Goal: Browse casually

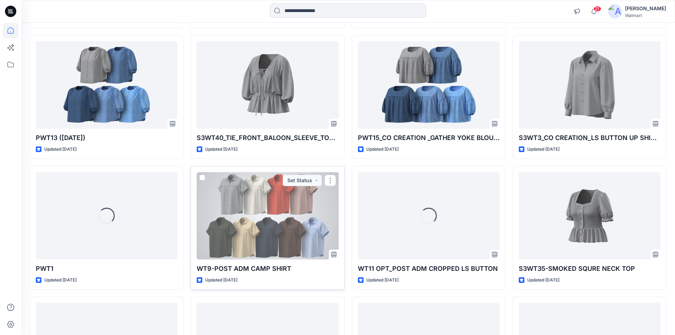
scroll to position [1110, 0]
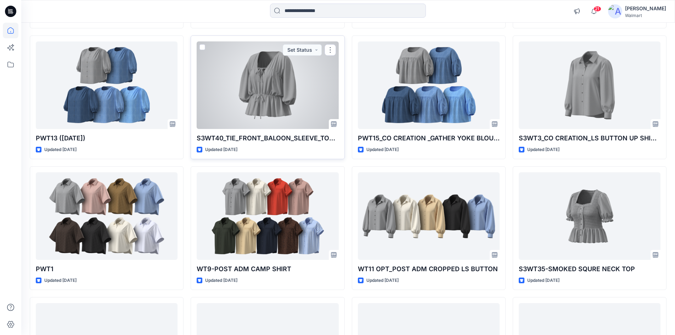
click at [258, 105] on div at bounding box center [268, 85] width 142 height 88
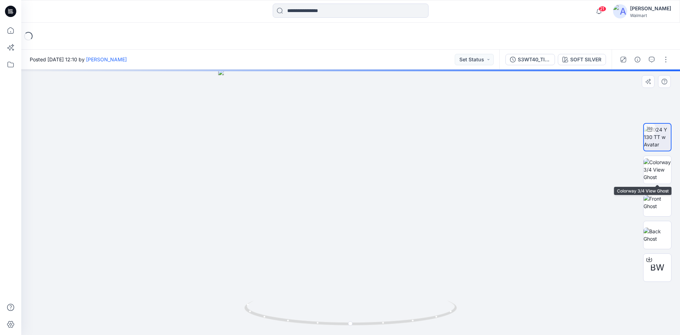
click at [661, 131] on img at bounding box center [657, 137] width 27 height 22
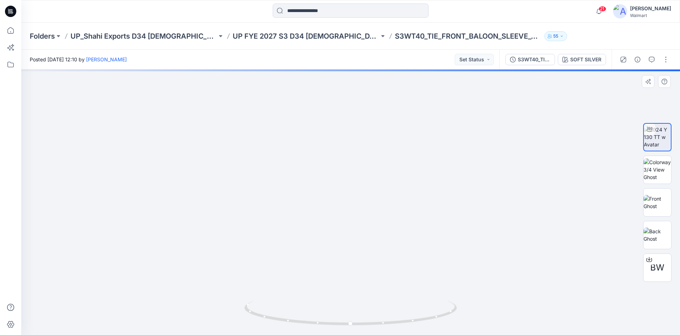
drag, startPoint x: 364, startPoint y: 231, endPoint x: 359, endPoint y: 129, distance: 101.8
click at [359, 129] on img at bounding box center [353, 13] width 967 height 643
drag, startPoint x: 420, startPoint y: 144, endPoint x: 421, endPoint y: 201, distance: 56.7
click at [421, 201] on img at bounding box center [349, 9] width 967 height 651
drag, startPoint x: 416, startPoint y: 125, endPoint x: 419, endPoint y: 180, distance: 55.0
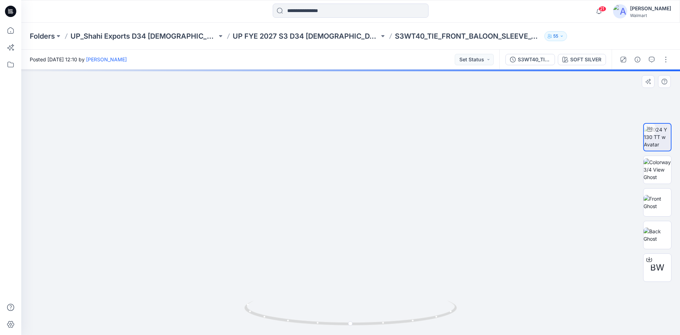
drag, startPoint x: 406, startPoint y: 158, endPoint x: 408, endPoint y: 148, distance: 10.4
drag, startPoint x: 375, startPoint y: 220, endPoint x: 381, endPoint y: 181, distance: 39.1
click at [381, 181] on img at bounding box center [352, 21] width 967 height 628
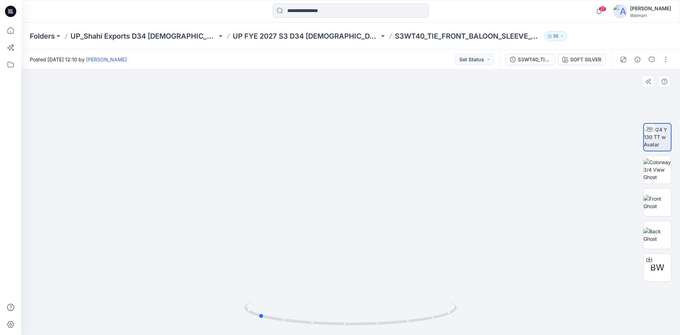
drag, startPoint x: 423, startPoint y: 319, endPoint x: 543, endPoint y: 306, distance: 120.8
click at [543, 306] on div at bounding box center [350, 201] width 659 height 265
drag, startPoint x: 381, startPoint y: 227, endPoint x: 383, endPoint y: 251, distance: 24.2
click at [383, 251] on img at bounding box center [351, 85] width 677 height 500
drag, startPoint x: 338, startPoint y: 327, endPoint x: 436, endPoint y: 318, distance: 99.0
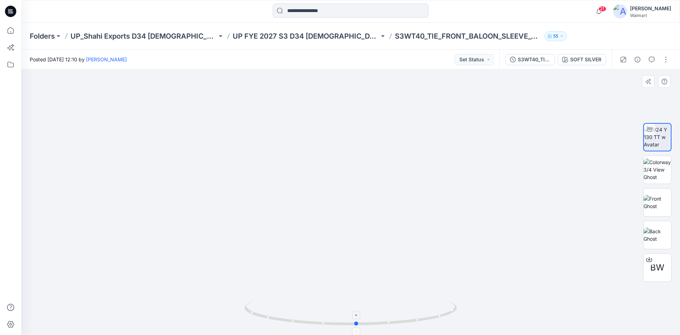
click at [436, 318] on div at bounding box center [350, 316] width 213 height 35
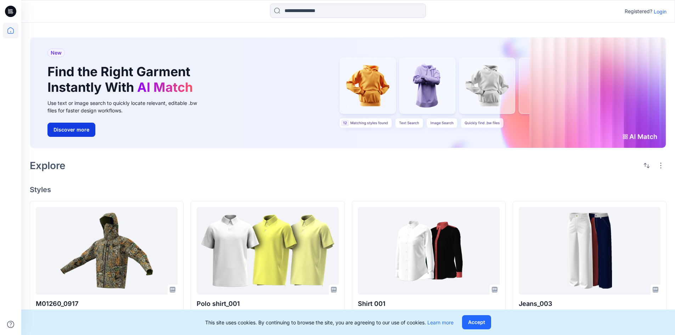
click at [70, 130] on button "Discover more" at bounding box center [71, 130] width 48 height 14
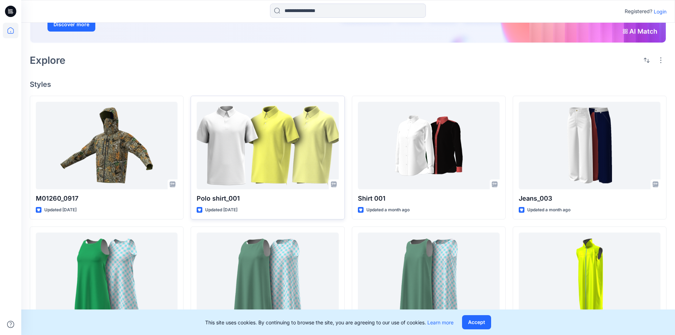
scroll to position [106, 0]
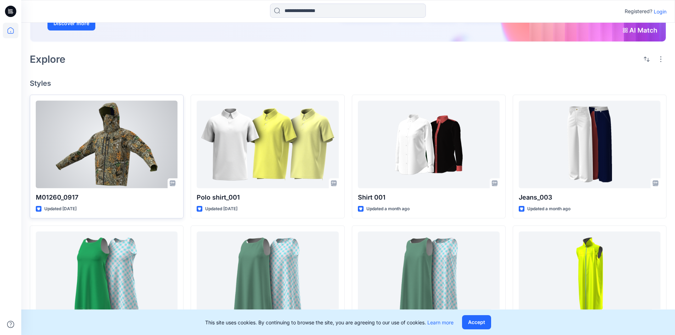
click at [162, 165] on div at bounding box center [107, 145] width 142 height 88
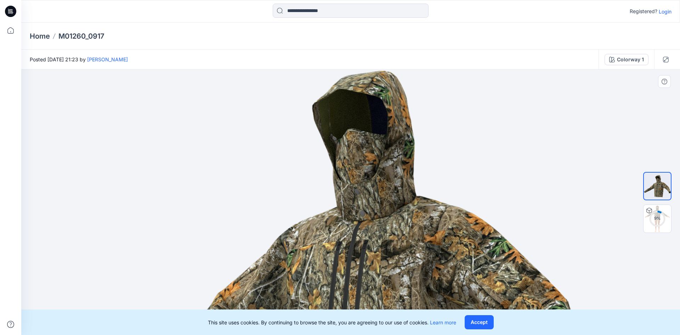
drag, startPoint x: 386, startPoint y: 190, endPoint x: 375, endPoint y: 254, distance: 64.7
click at [375, 254] on img at bounding box center [351, 277] width 506 height 417
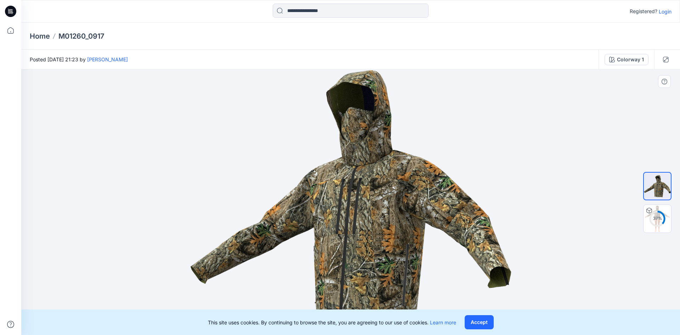
drag, startPoint x: 363, startPoint y: 255, endPoint x: 300, endPoint y: 213, distance: 75.7
click at [297, 211] on img at bounding box center [351, 201] width 322 height 265
click at [649, 226] on icon at bounding box center [657, 218] width 17 height 17
